Goal: Task Accomplishment & Management: Manage account settings

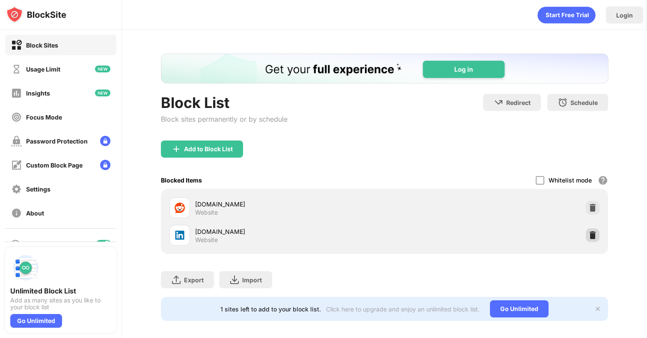
click at [594, 234] on img at bounding box center [592, 235] width 9 height 9
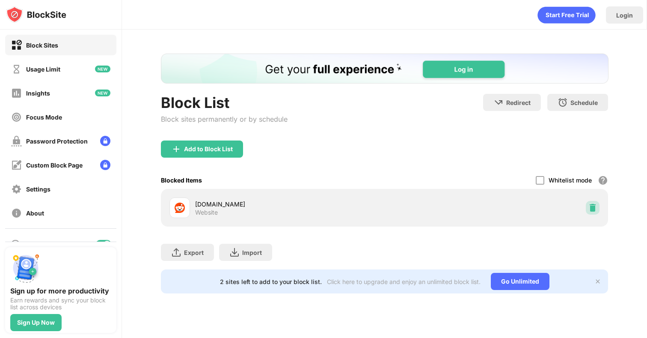
click at [593, 202] on div at bounding box center [593, 208] width 14 height 14
